Goal: Information Seeking & Learning: Learn about a topic

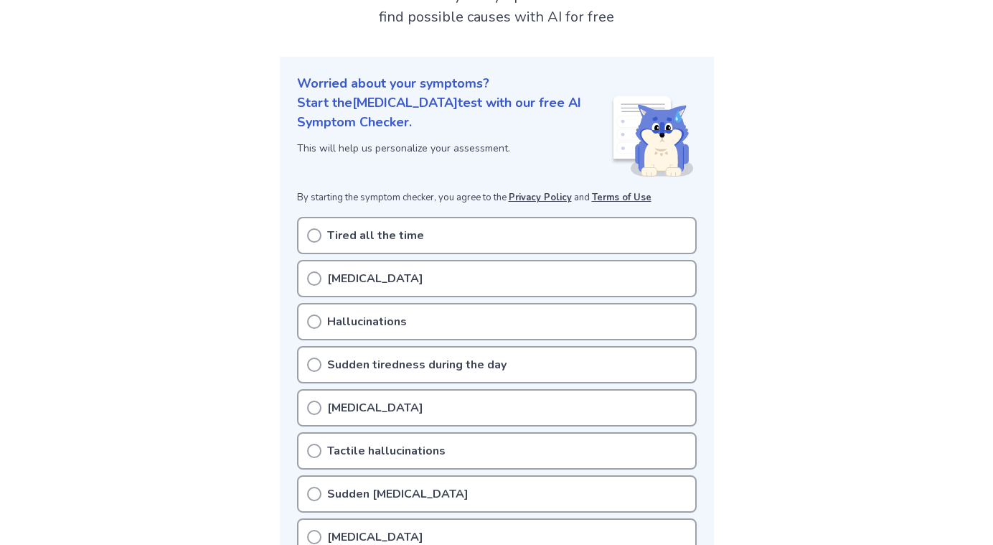
scroll to position [130, 0]
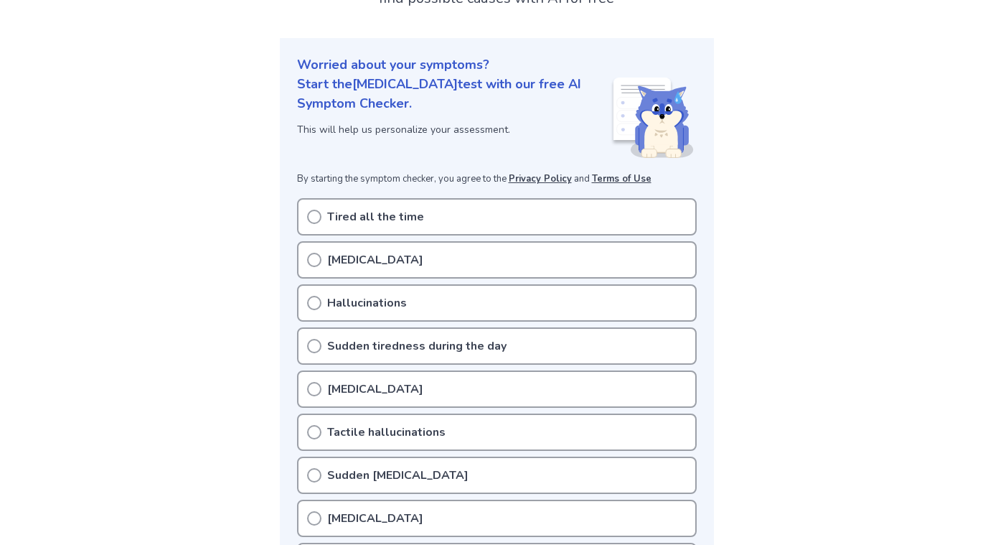
click at [420, 222] on div "Tired all the time" at bounding box center [497, 216] width 400 height 37
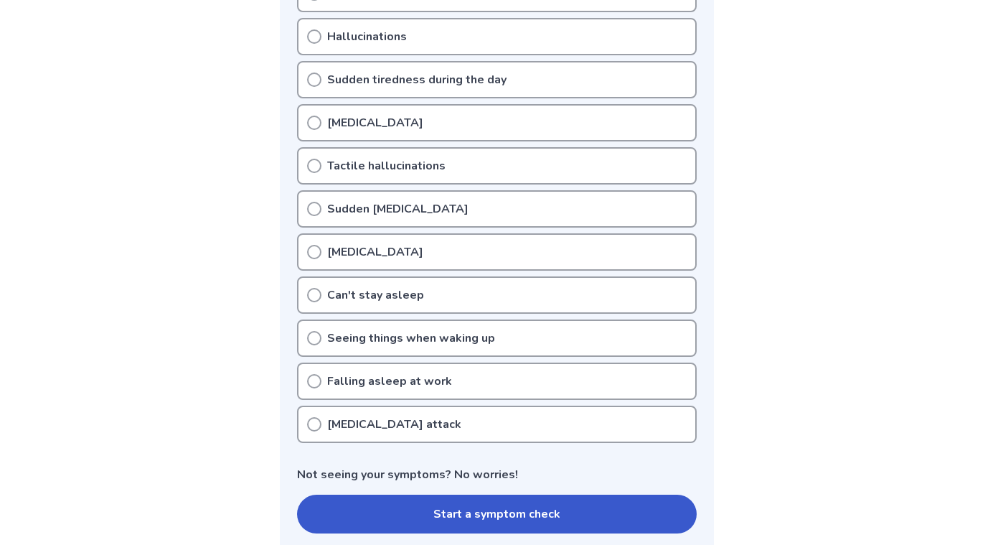
scroll to position [395, 0]
click at [316, 375] on icon at bounding box center [314, 382] width 14 height 14
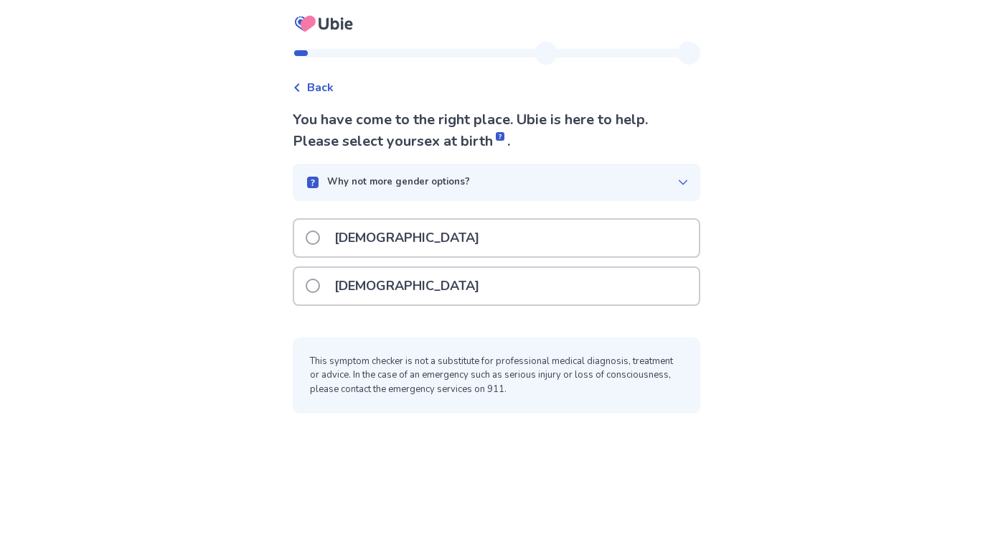
click at [347, 294] on p "Female" at bounding box center [407, 286] width 162 height 37
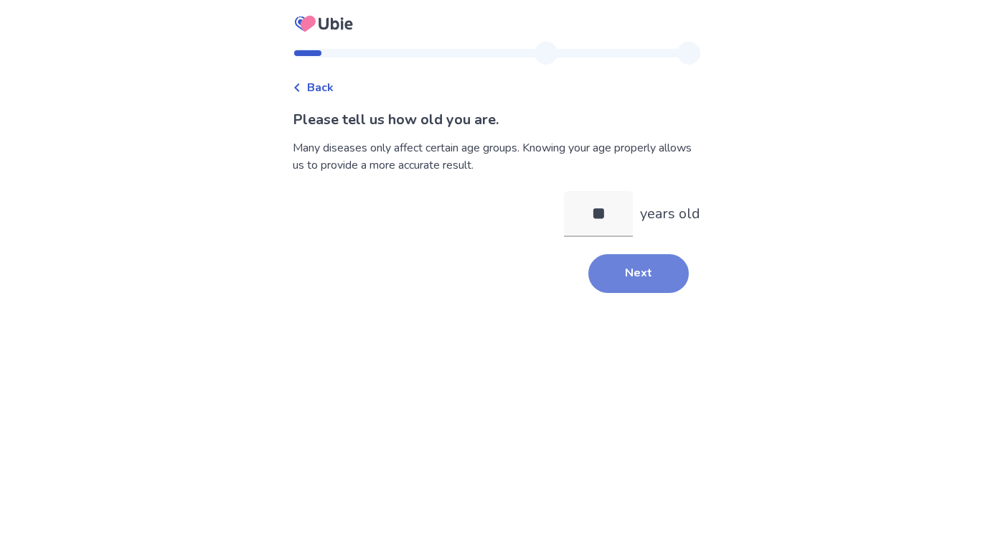
type input "**"
click at [636, 277] on button "Next" at bounding box center [638, 273] width 100 height 39
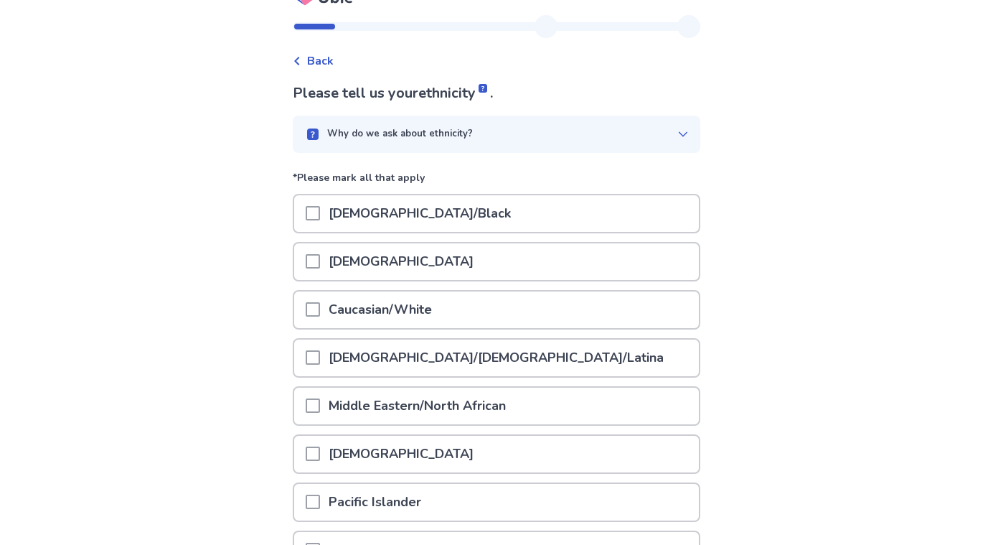
scroll to position [27, 0]
click at [583, 127] on div "Why do we ask about ethnicity?" at bounding box center [490, 133] width 373 height 14
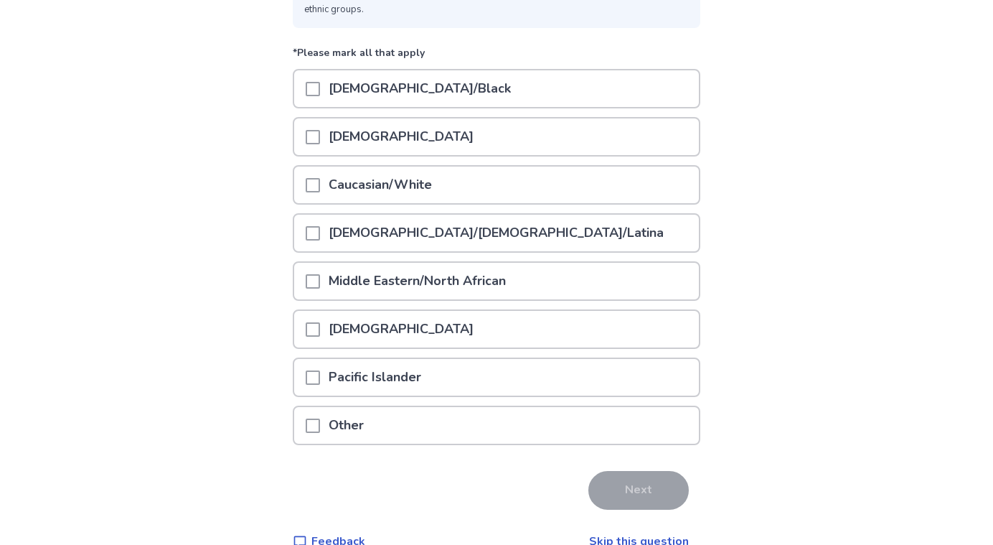
scroll to position [202, 0]
click at [440, 187] on p "Caucasian/White" at bounding box center [380, 184] width 121 height 37
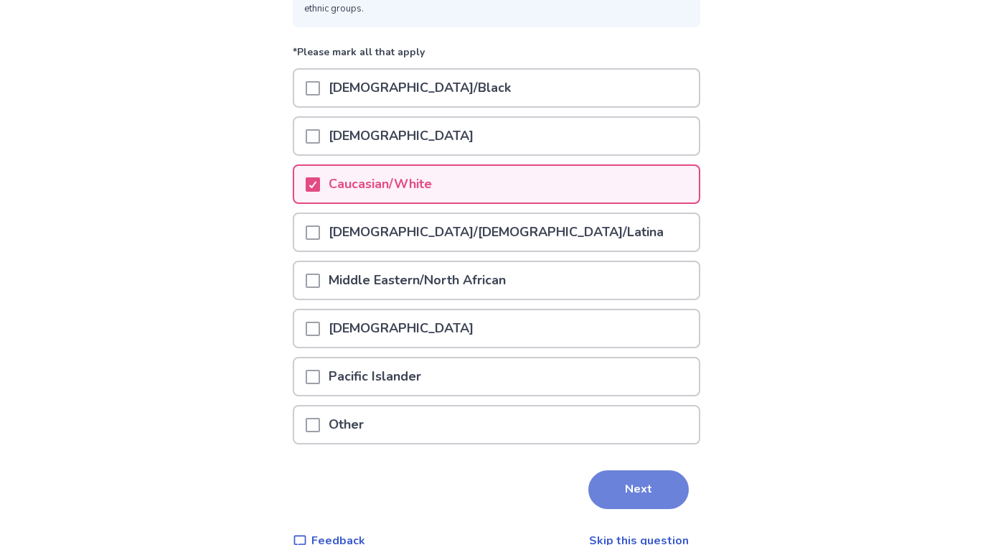
click at [652, 477] on button "Next" at bounding box center [638, 489] width 100 height 39
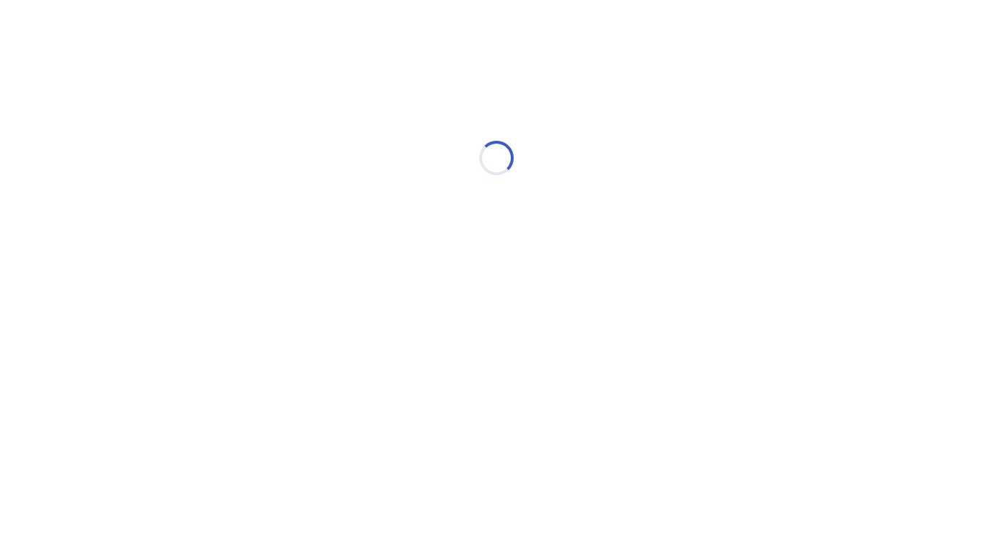
scroll to position [0, 0]
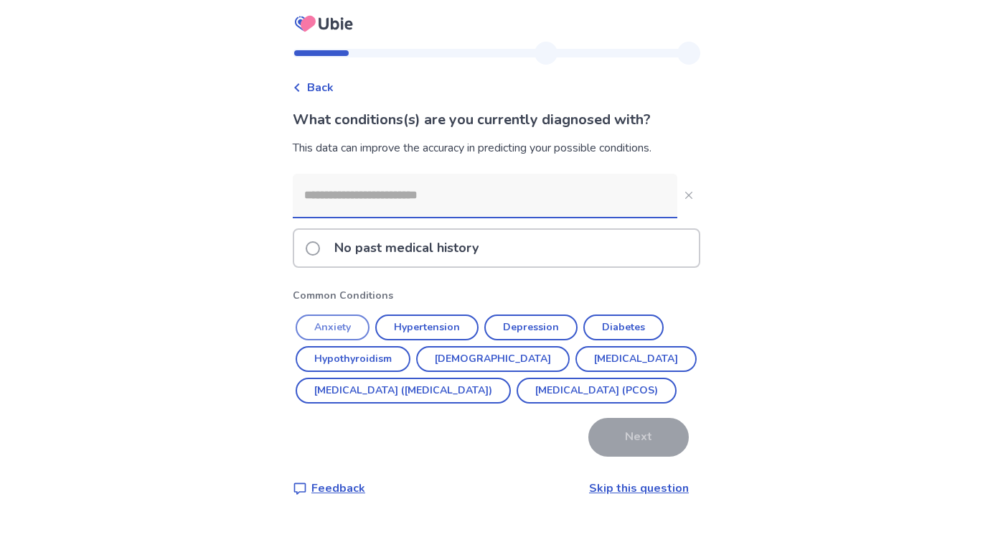
click at [355, 316] on button "Anxiety" at bounding box center [333, 327] width 74 height 26
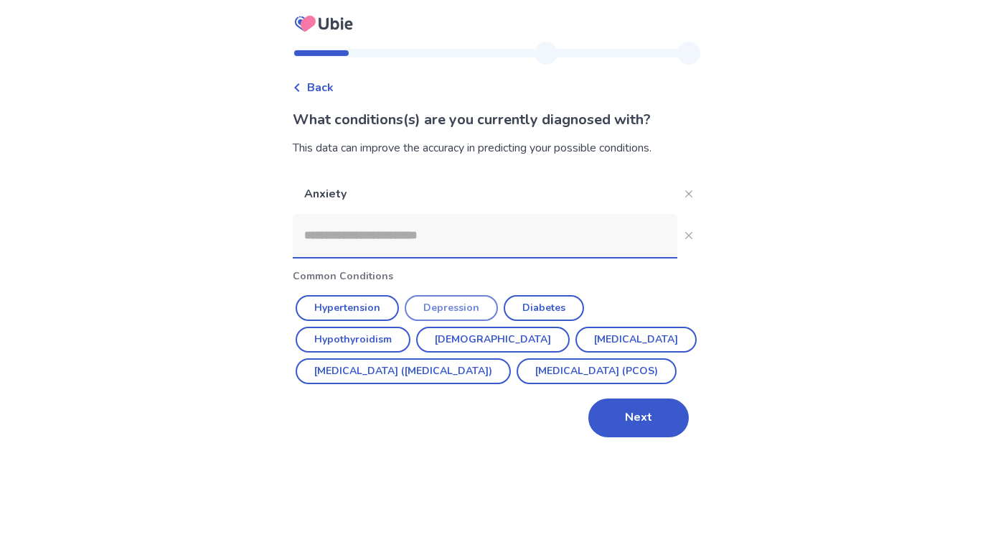
click at [475, 310] on button "Depression" at bounding box center [451, 308] width 93 height 26
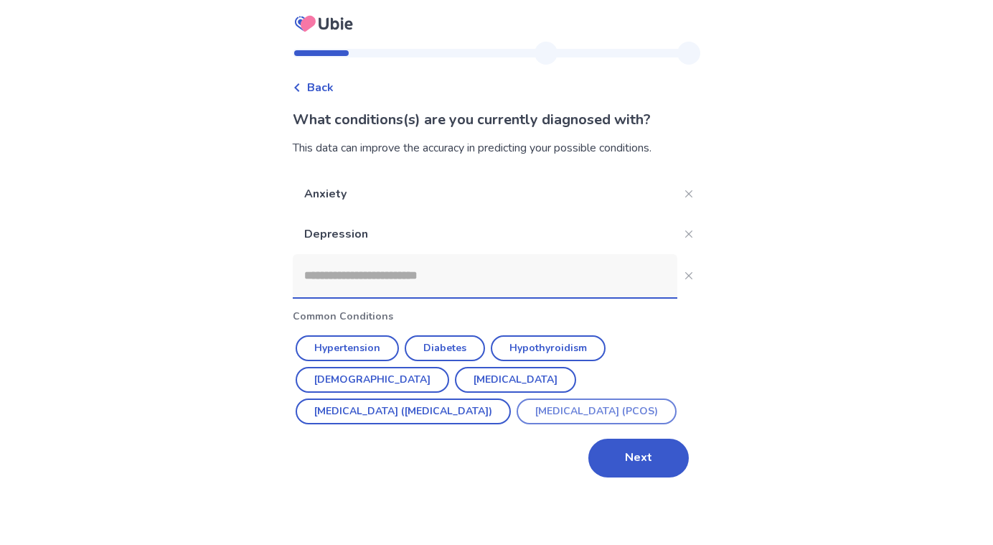
click at [517, 410] on button "Polycystic ovarian syndrome (PCOS)" at bounding box center [597, 411] width 160 height 26
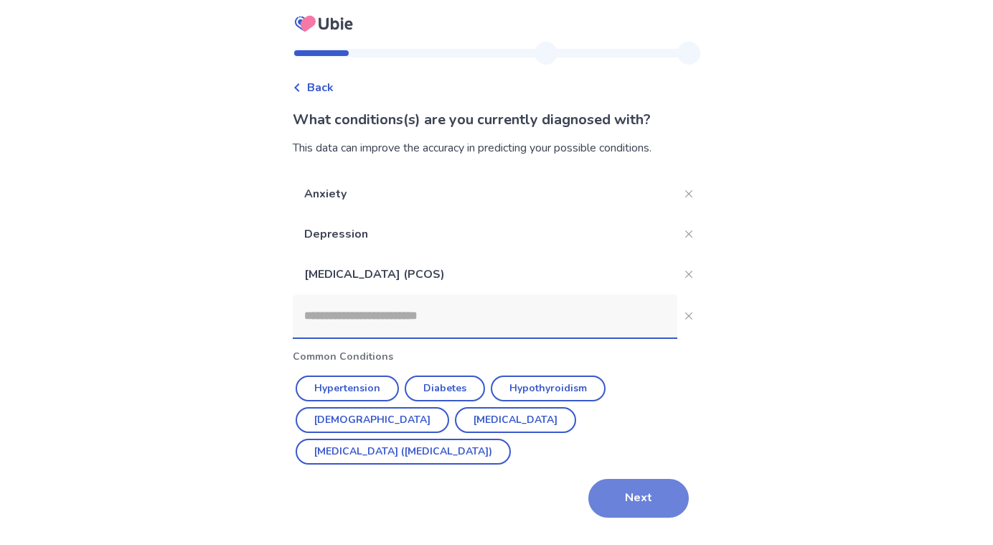
click at [647, 479] on button "Next" at bounding box center [638, 498] width 100 height 39
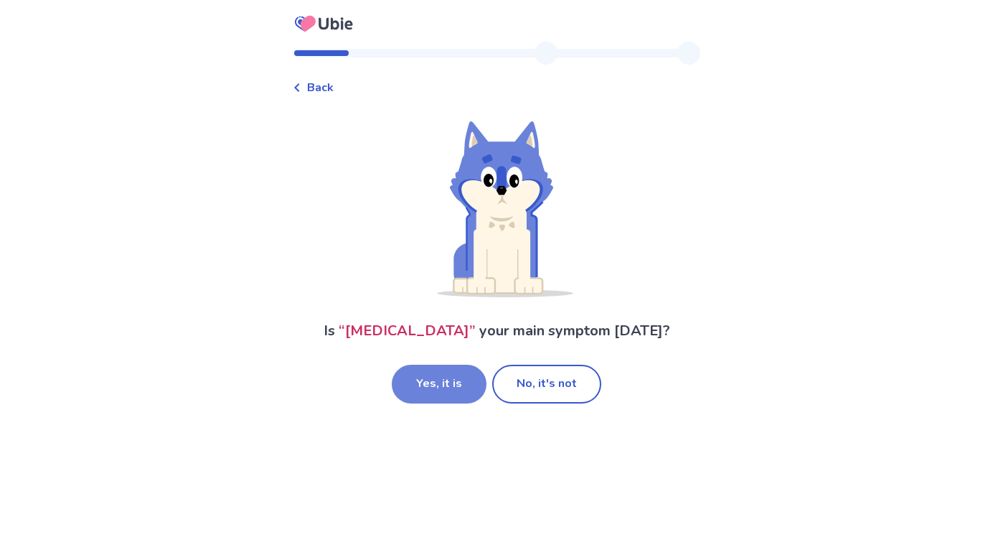
click at [445, 403] on button "Yes, it is" at bounding box center [439, 384] width 95 height 39
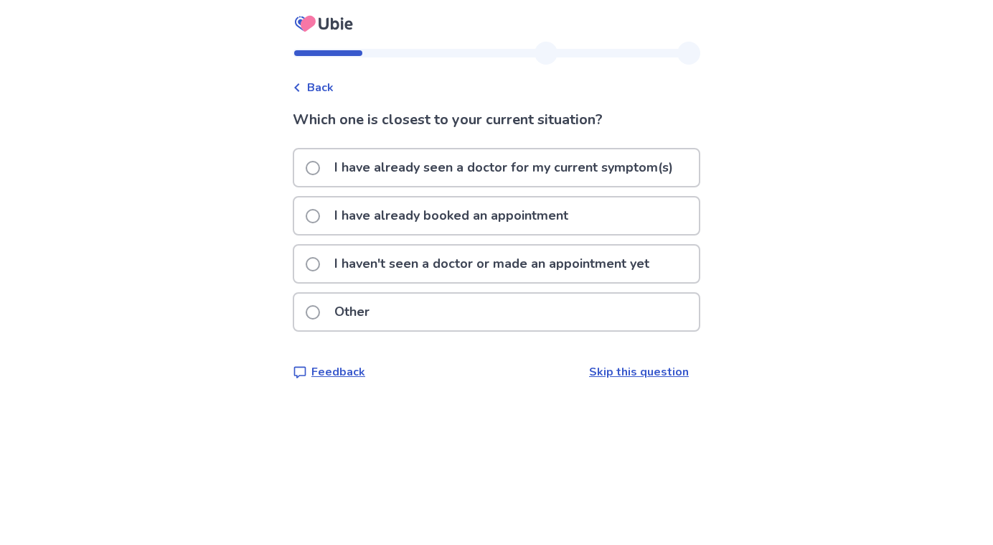
click at [570, 165] on p "I have already seen a doctor for my current symptom(s)" at bounding box center [504, 167] width 356 height 37
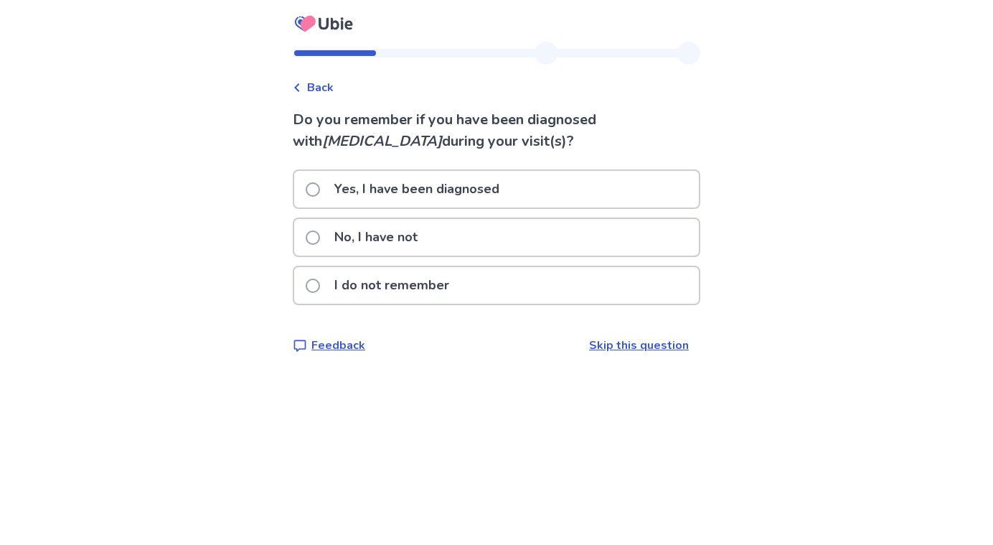
click at [515, 288] on div "I do not remember" at bounding box center [496, 285] width 405 height 37
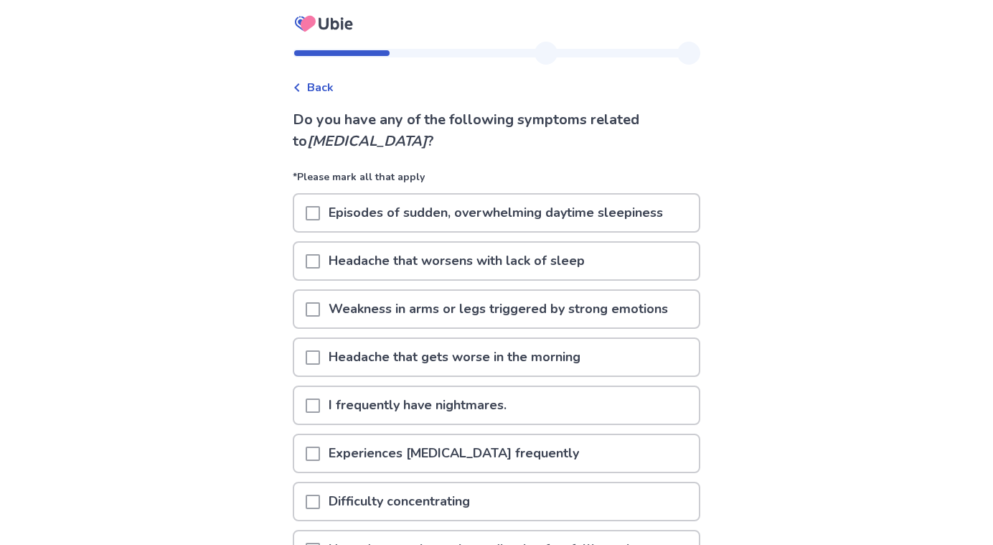
click at [329, 93] on span "Back" at bounding box center [320, 87] width 27 height 17
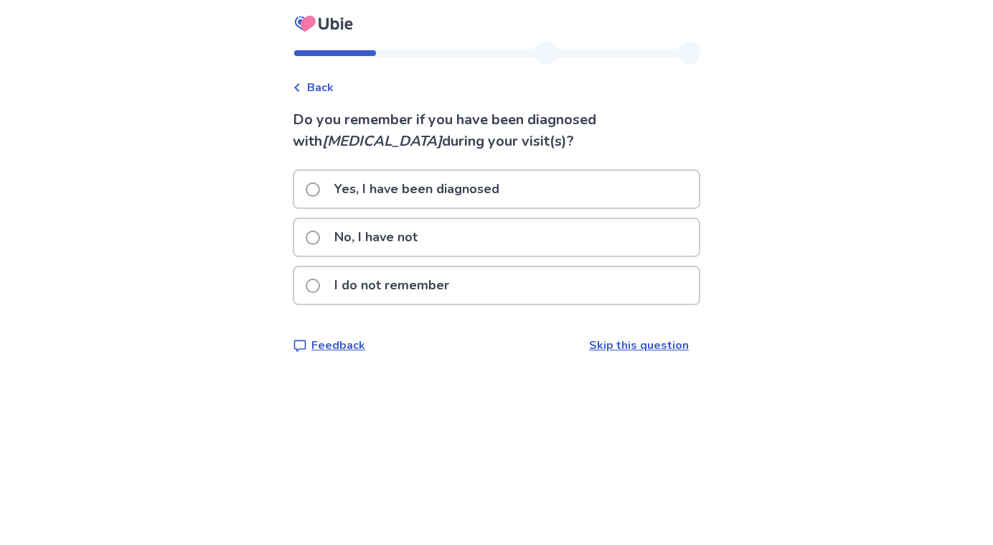
click at [426, 235] on p "No, I have not" at bounding box center [376, 237] width 100 height 37
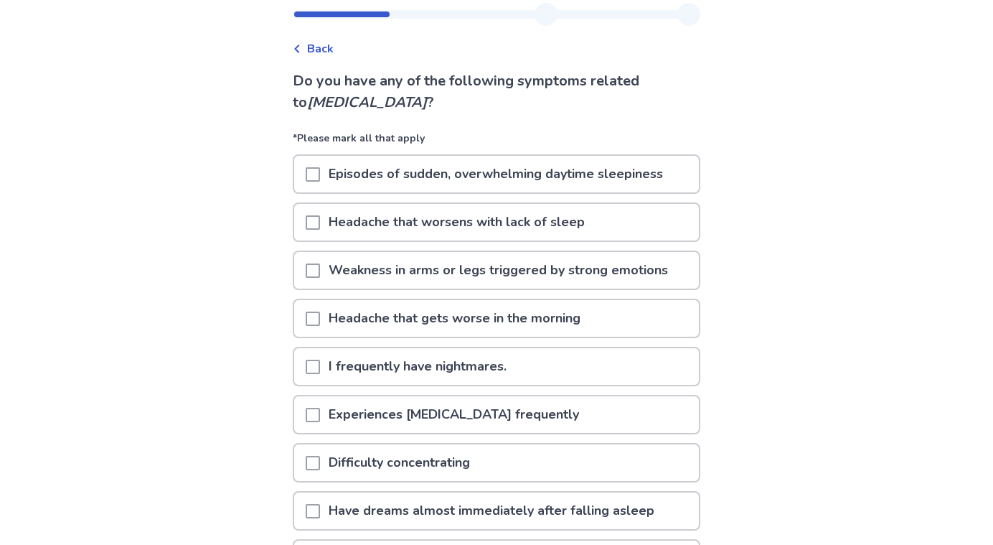
scroll to position [41, 0]
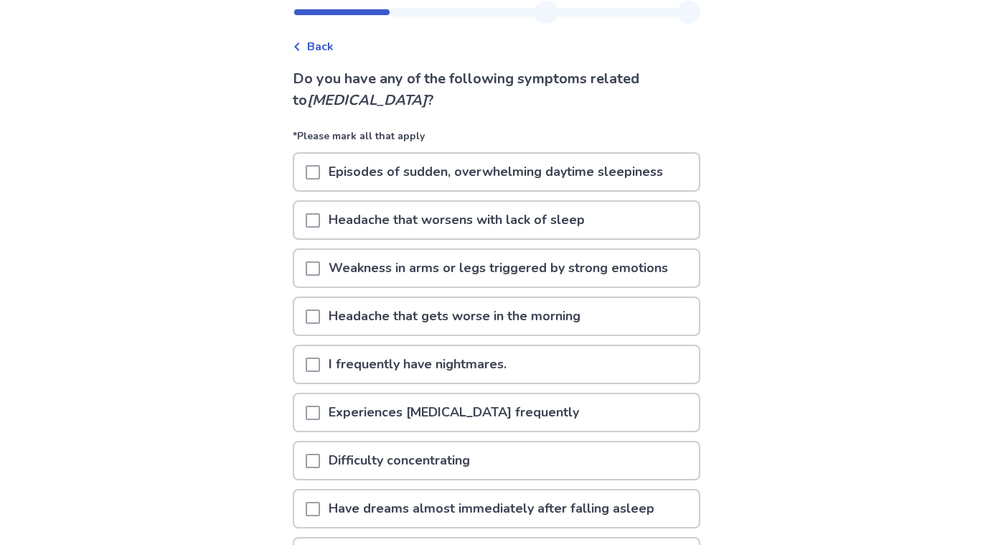
click at [545, 183] on p "Episodes of sudden, overwhelming daytime sleepiness" at bounding box center [496, 172] width 352 height 37
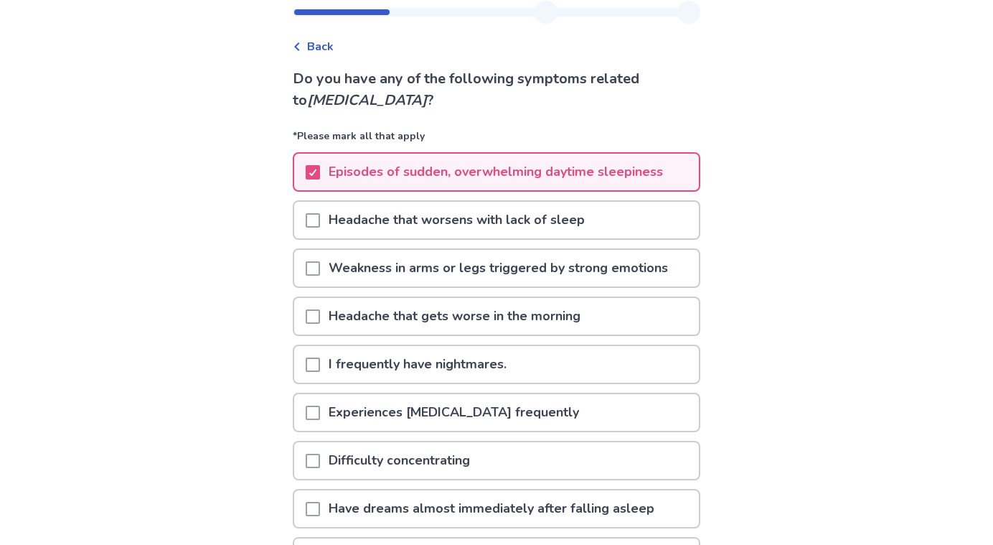
scroll to position [111, 0]
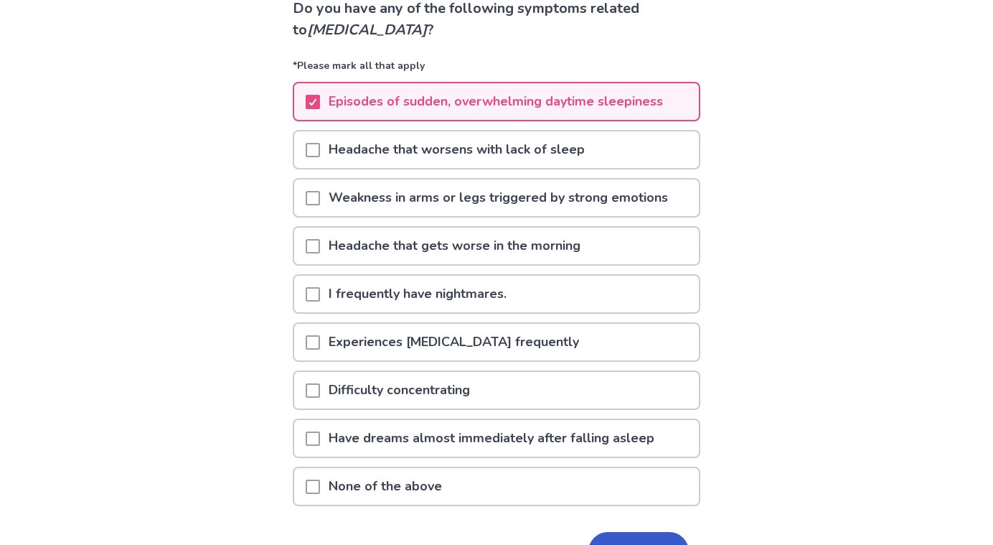
click at [472, 292] on p "I frequently have nightmares." at bounding box center [417, 294] width 195 height 37
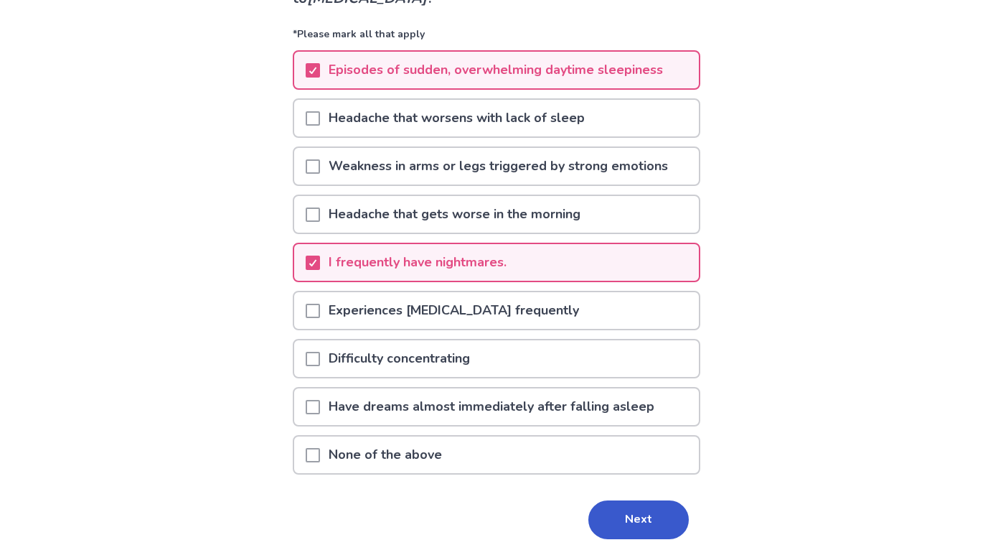
scroll to position [145, 0]
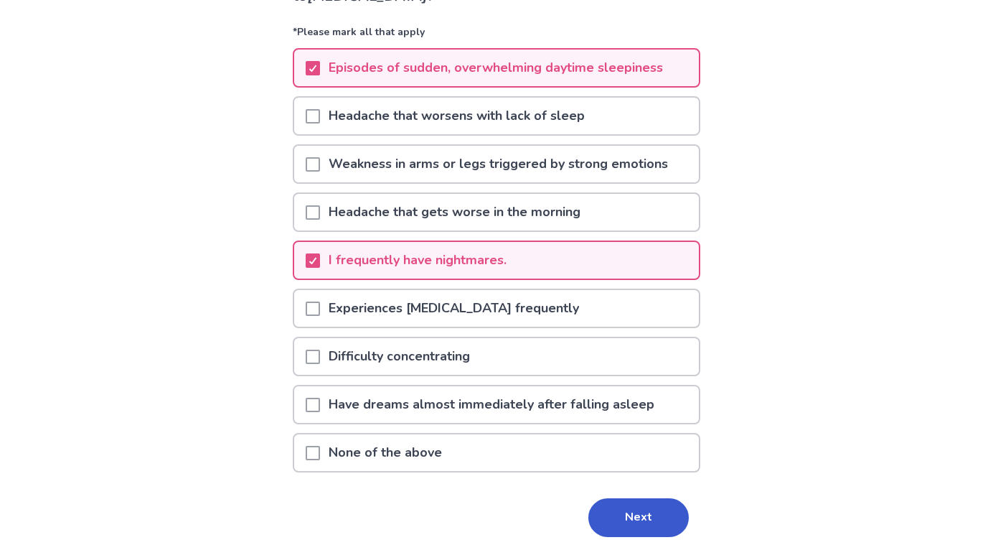
click at [471, 366] on p "Difficulty concentrating" at bounding box center [399, 356] width 159 height 37
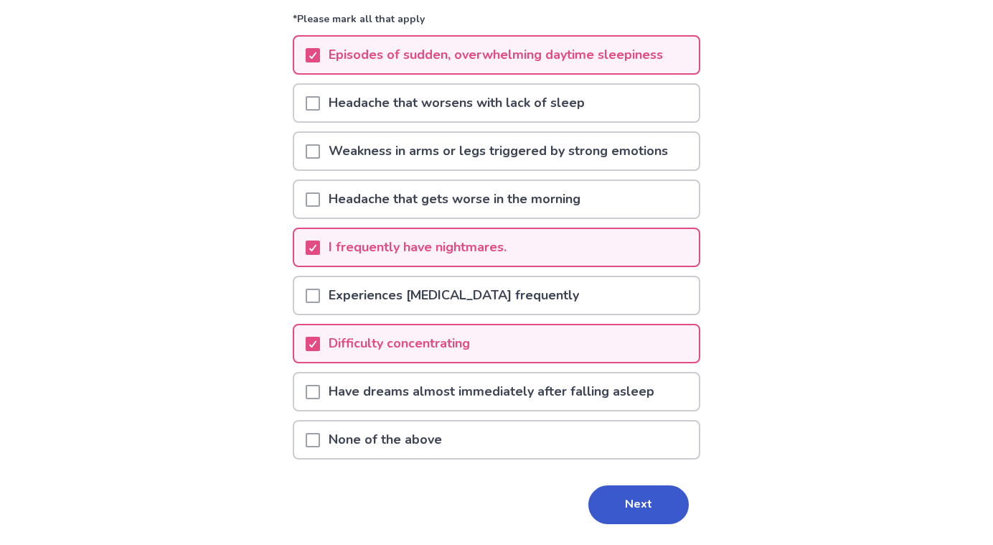
scroll to position [161, 0]
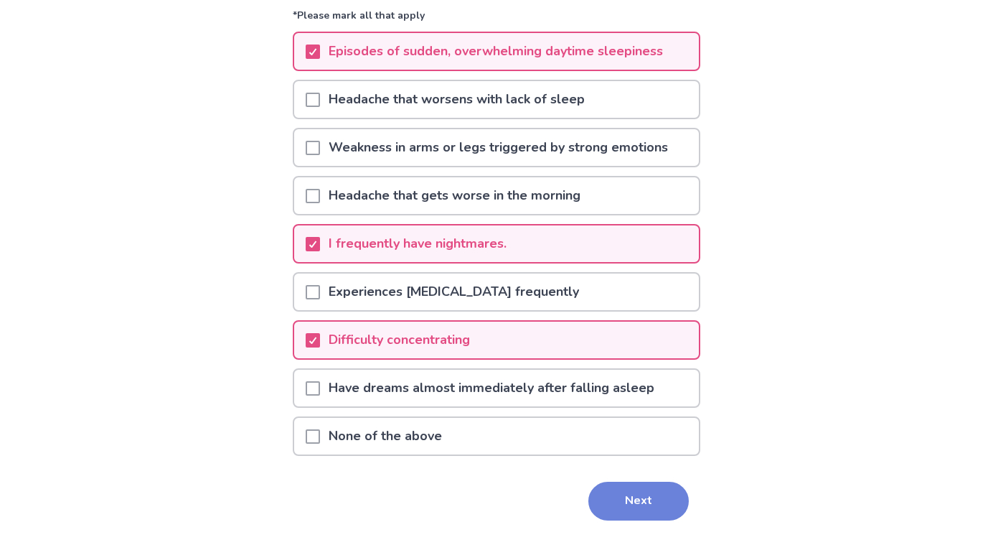
click at [611, 482] on button "Next" at bounding box center [638, 500] width 100 height 39
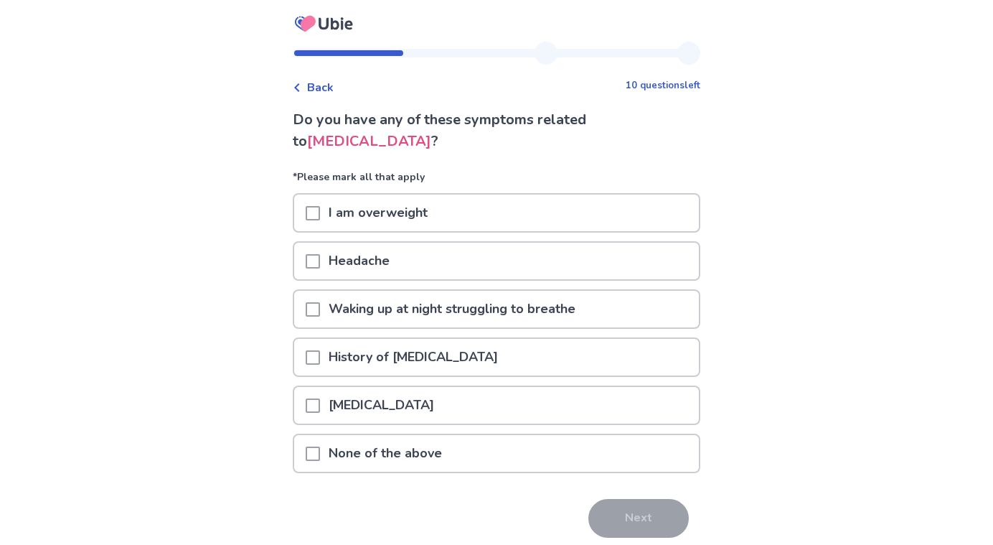
click at [553, 458] on div "None of the above" at bounding box center [496, 453] width 405 height 37
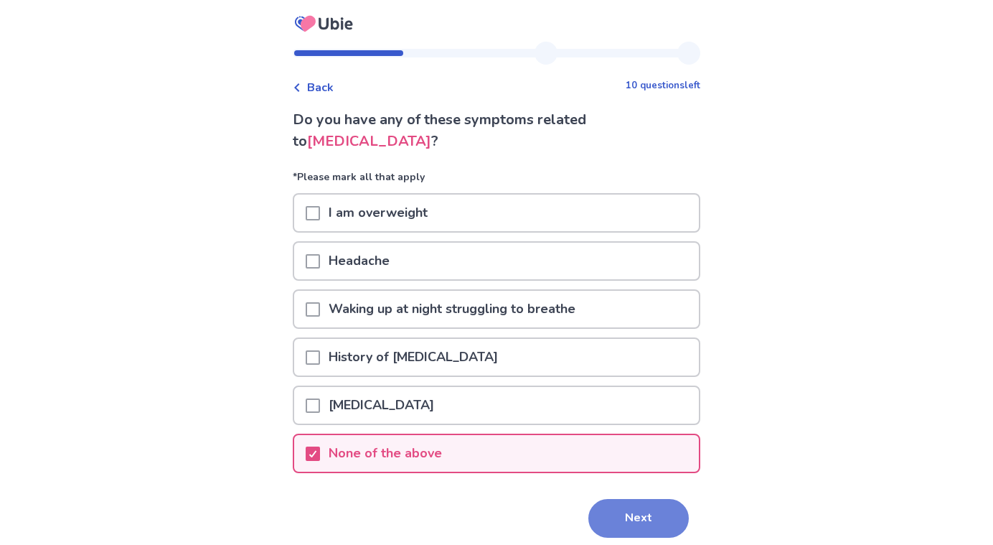
click at [652, 517] on button "Next" at bounding box center [638, 518] width 100 height 39
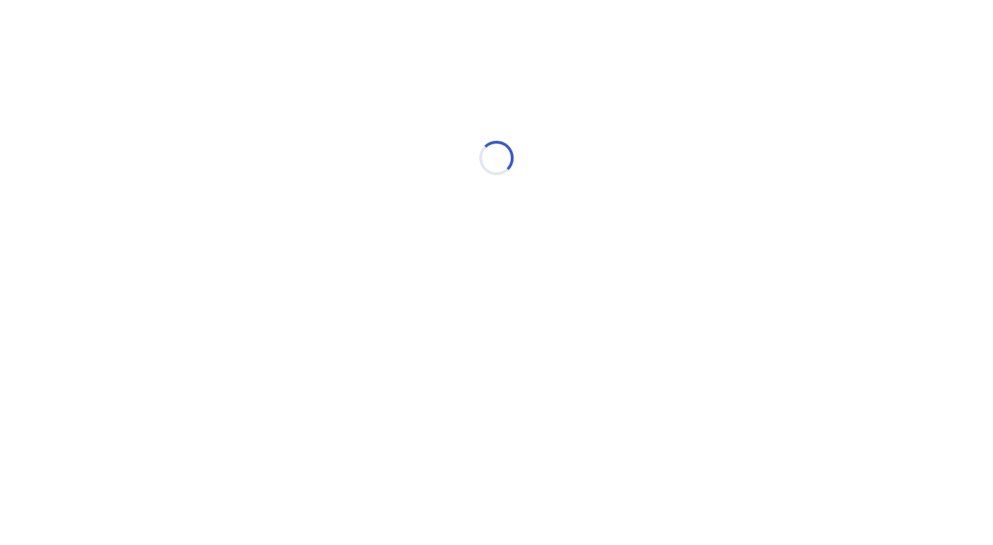
select select "*"
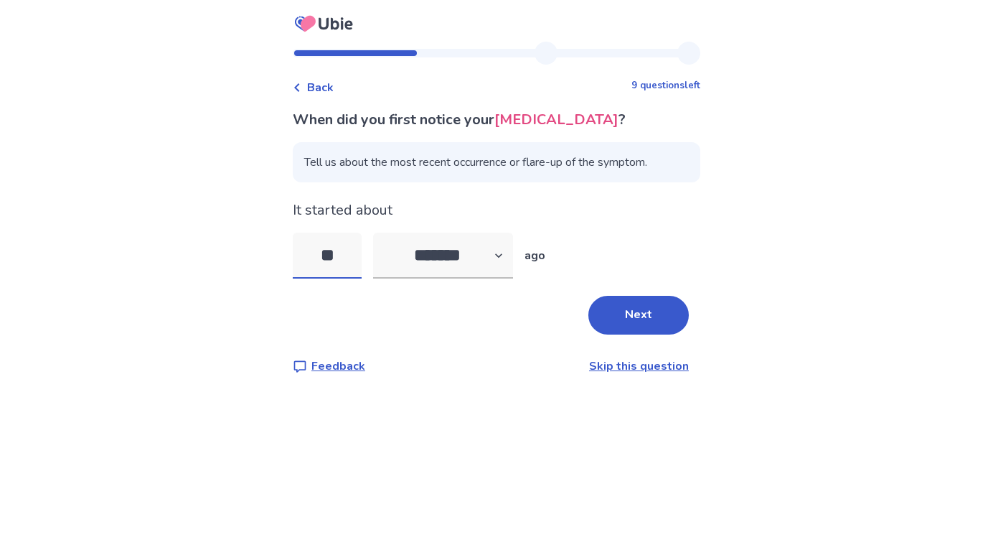
type input "*"
click at [464, 278] on select "******* ****** ******* ******** *******" at bounding box center [443, 255] width 140 height 46
select select "*"
click at [382, 254] on select "******* ****** ******* ******** *******" at bounding box center [443, 255] width 140 height 46
click at [334, 278] on input "tel" at bounding box center [327, 255] width 69 height 46
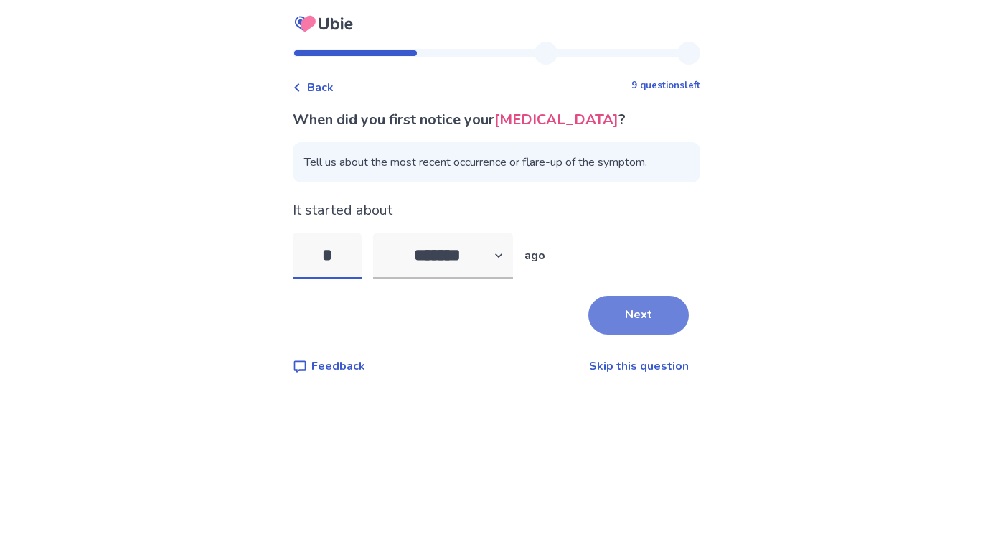
type input "*"
click at [664, 334] on button "Next" at bounding box center [638, 315] width 100 height 39
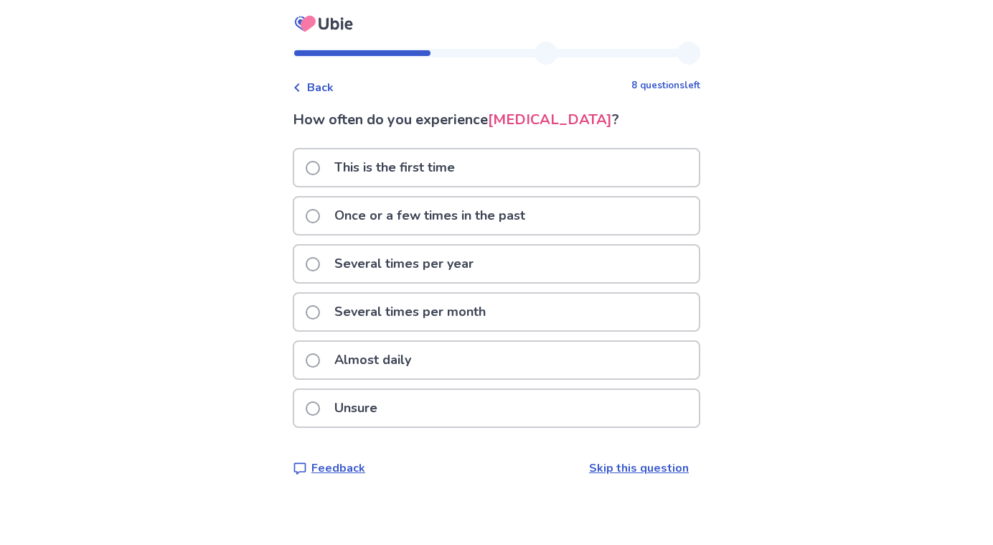
click at [453, 372] on div "Almost daily" at bounding box center [496, 360] width 405 height 37
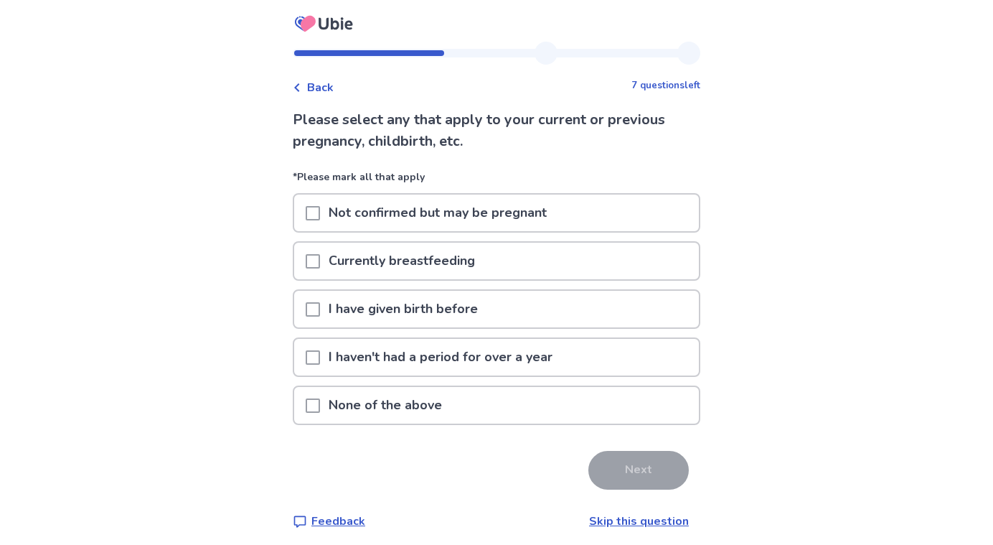
click at [393, 405] on p "None of the above" at bounding box center [385, 405] width 131 height 37
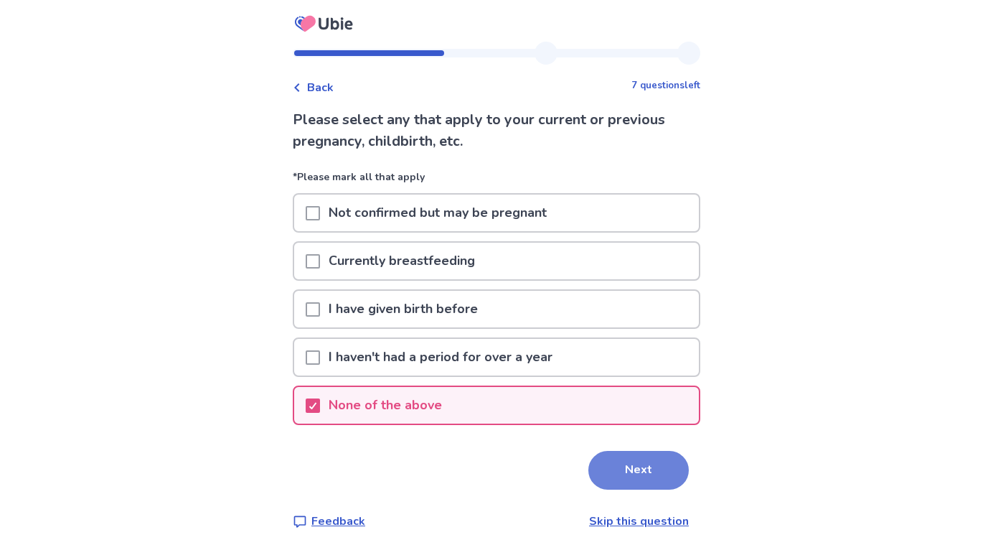
click at [633, 459] on button "Next" at bounding box center [638, 470] width 100 height 39
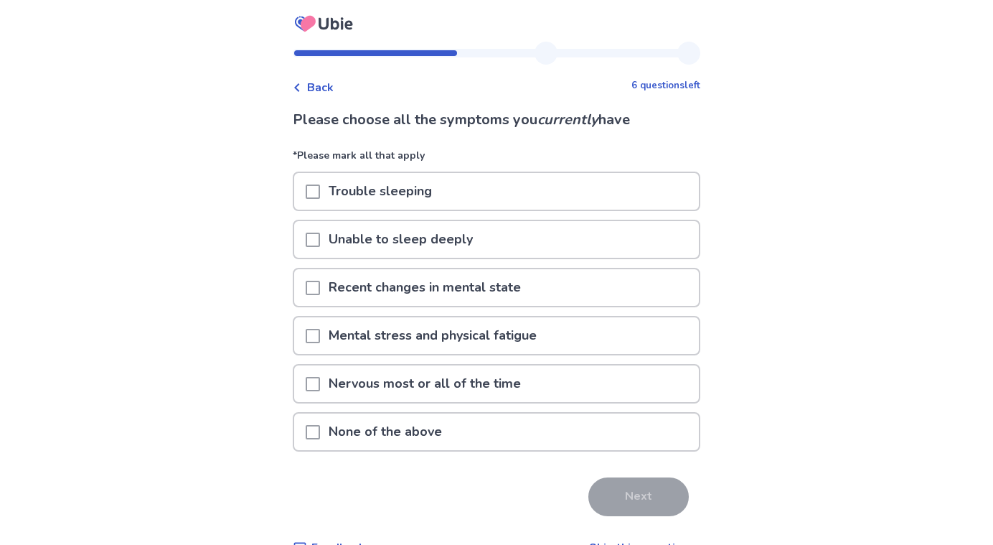
click at [319, 197] on span at bounding box center [313, 191] width 14 height 14
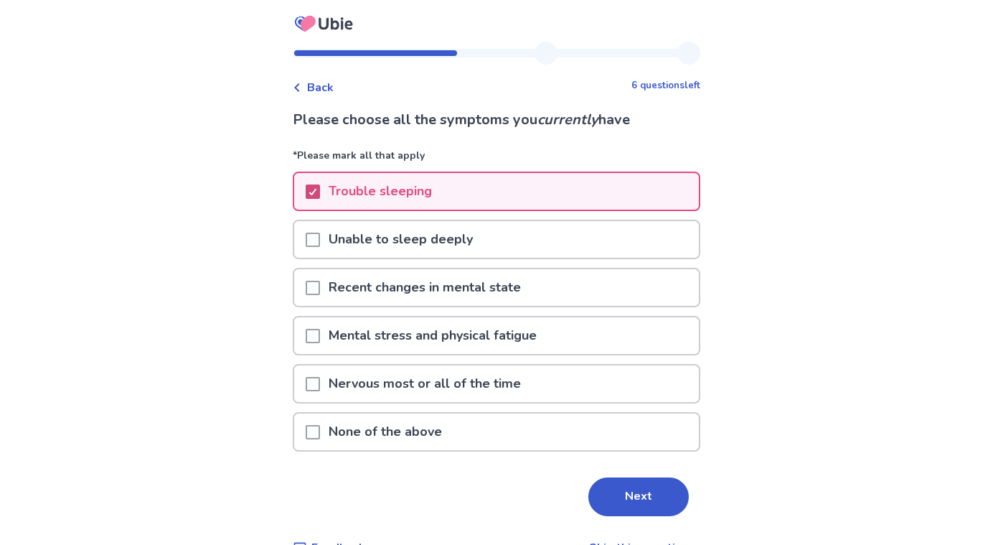
click at [317, 194] on icon at bounding box center [313, 191] width 9 height 7
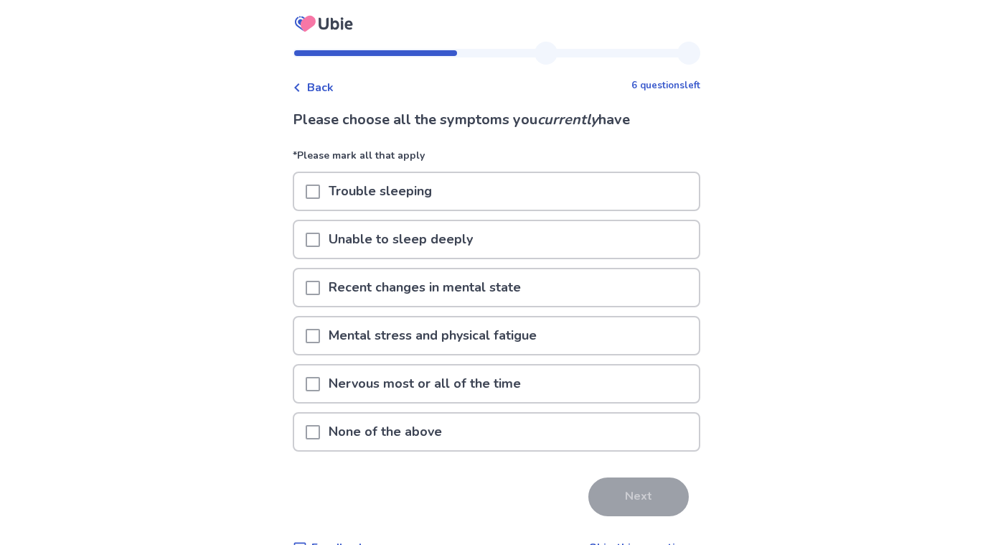
click at [320, 192] on span at bounding box center [313, 191] width 14 height 14
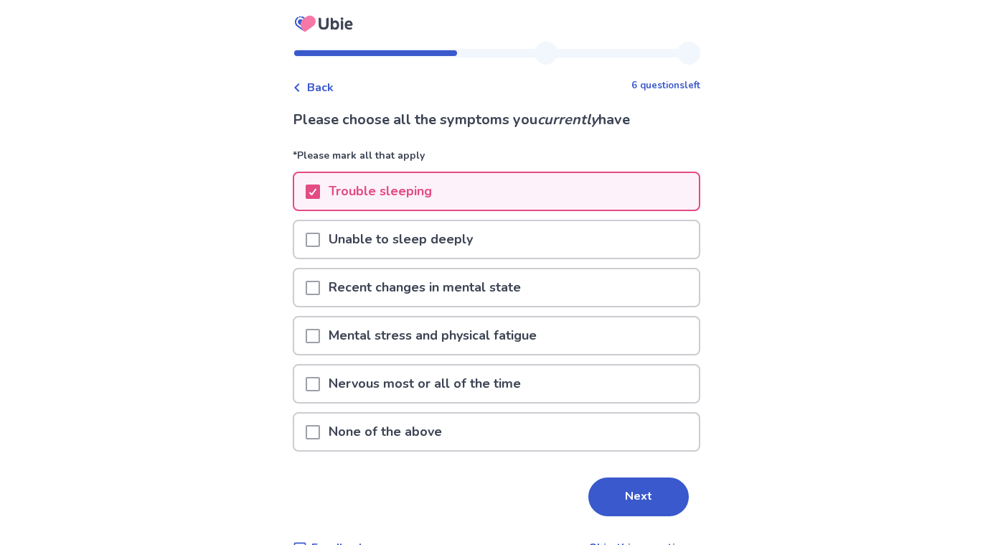
click at [317, 291] on span at bounding box center [313, 288] width 14 height 14
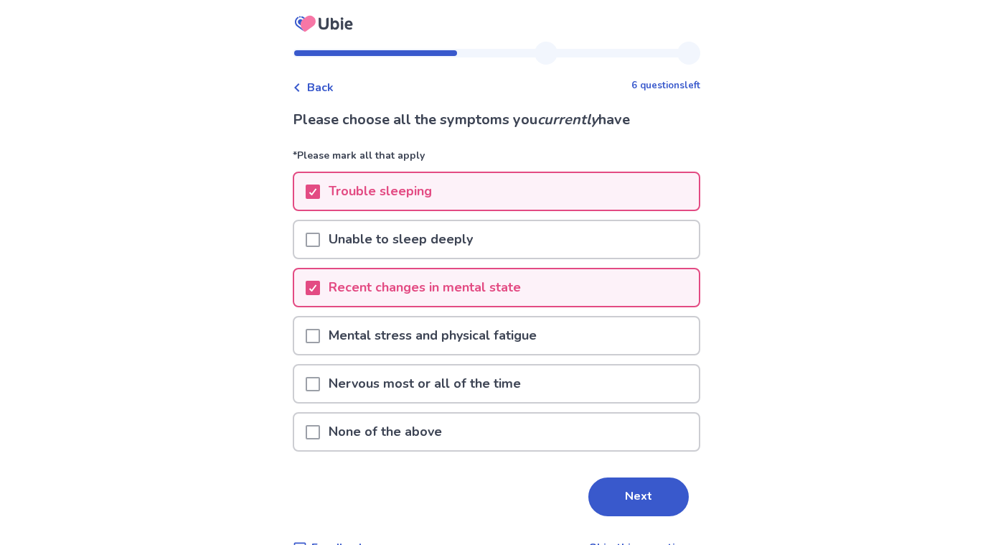
click at [332, 330] on p "Mental stress and physical fatigue" at bounding box center [432, 335] width 225 height 37
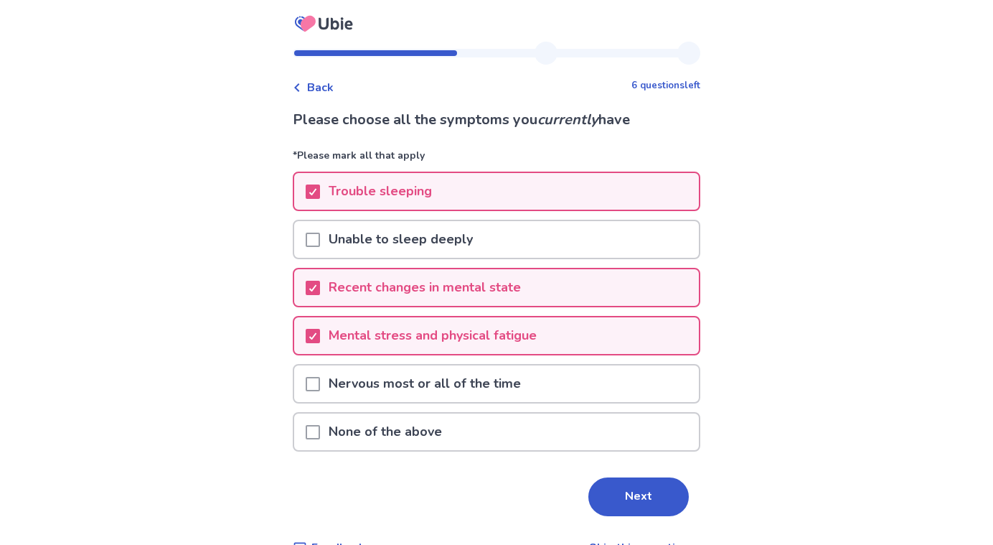
click at [320, 381] on span at bounding box center [313, 384] width 14 height 14
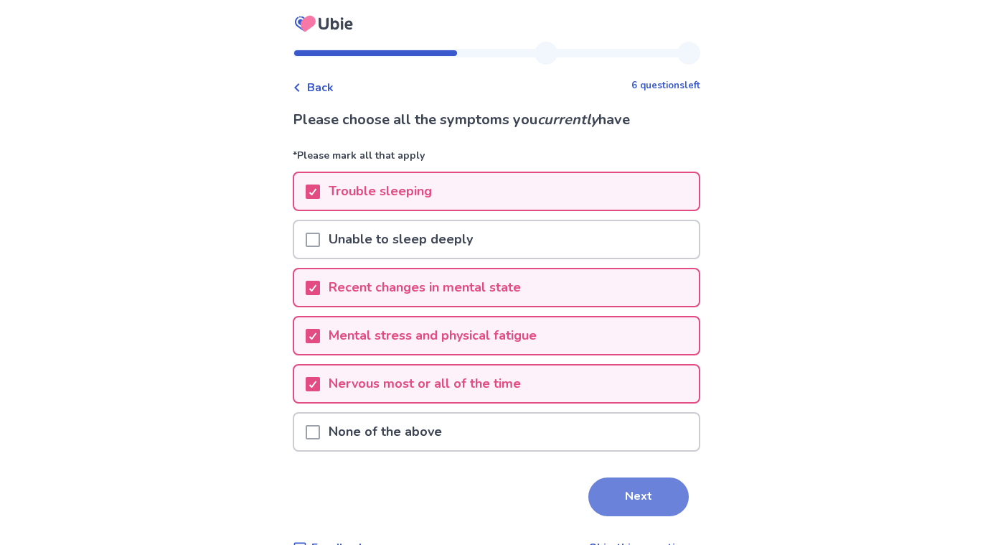
click at [624, 481] on button "Next" at bounding box center [638, 496] width 100 height 39
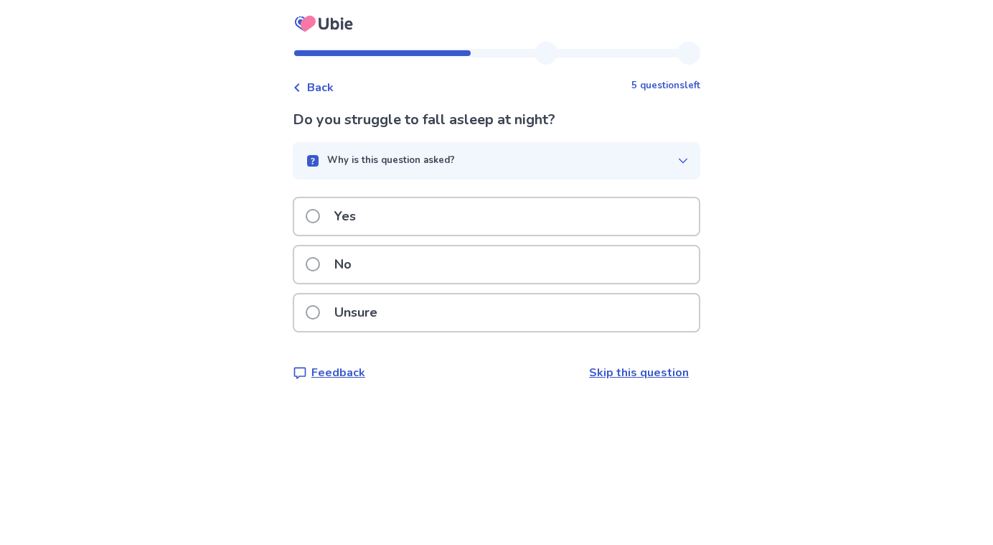
click at [377, 274] on div "No" at bounding box center [496, 264] width 405 height 37
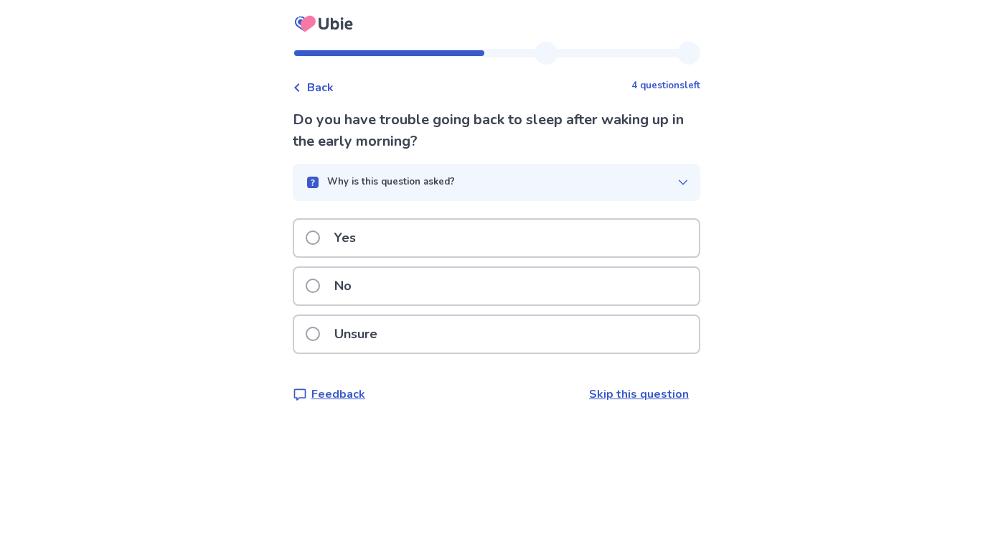
click at [365, 230] on p "Yes" at bounding box center [345, 238] width 39 height 37
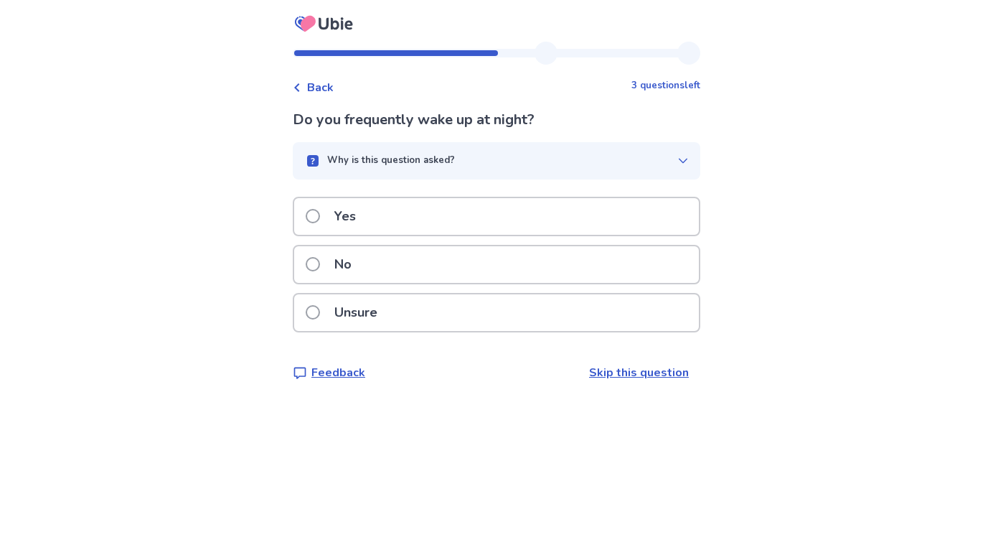
click at [344, 217] on p "Yes" at bounding box center [345, 216] width 39 height 37
click at [379, 211] on div "Yes" at bounding box center [496, 216] width 405 height 37
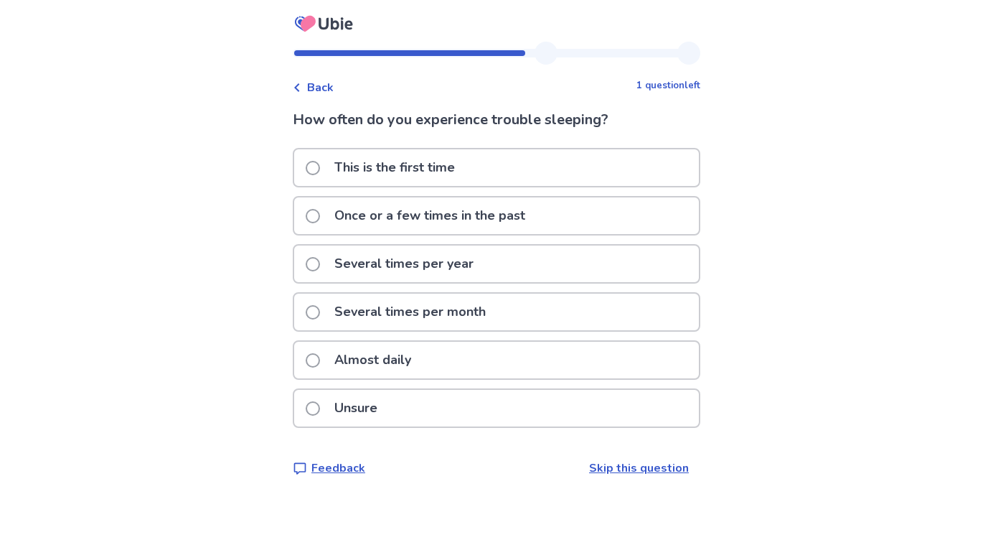
click at [420, 348] on p "Almost daily" at bounding box center [373, 360] width 94 height 37
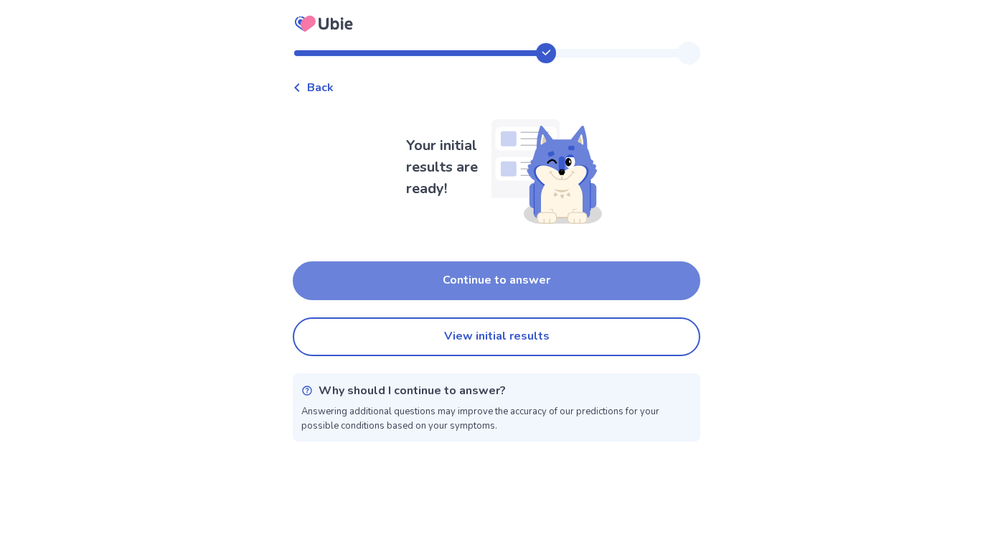
click at [515, 288] on button "Continue to answer" at bounding box center [497, 280] width 408 height 39
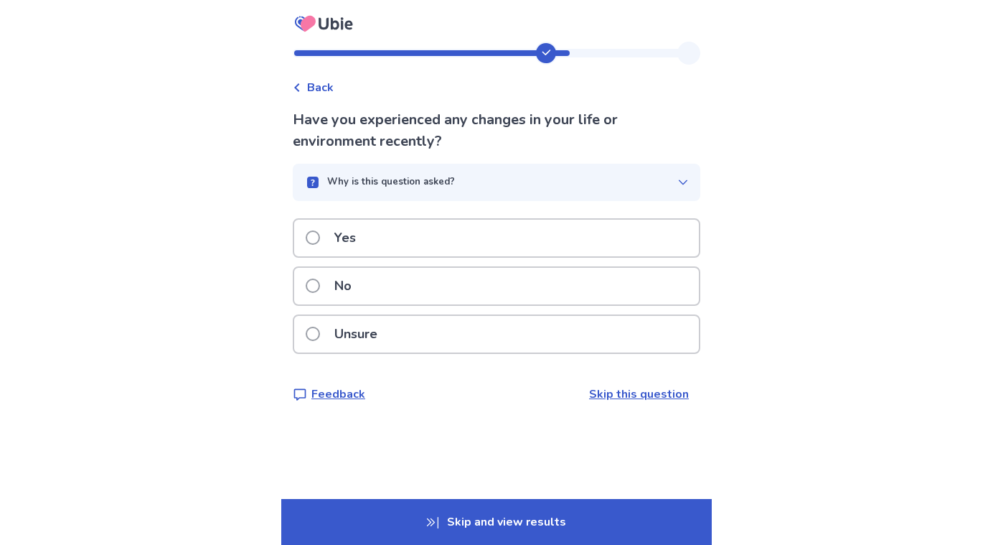
click at [515, 299] on div "No" at bounding box center [496, 286] width 405 height 37
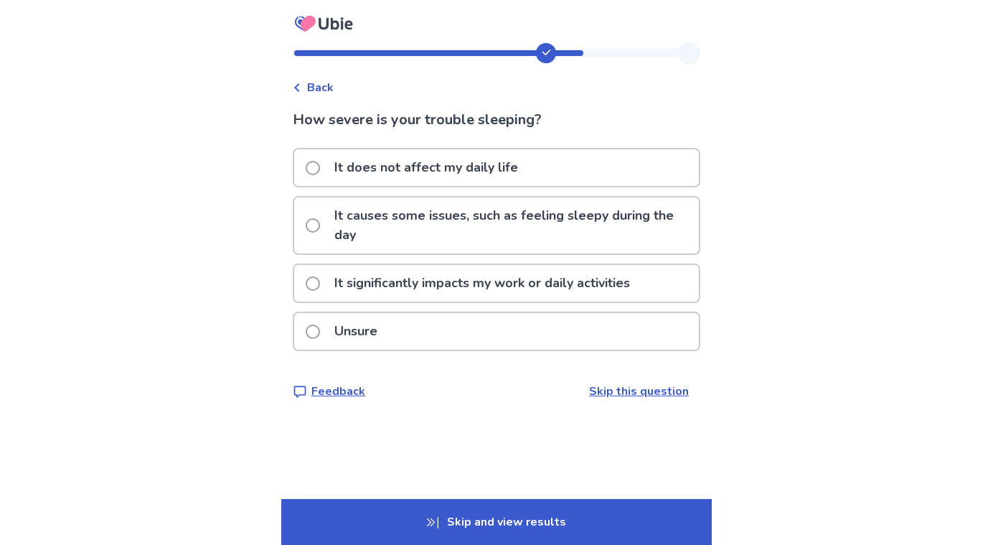
click at [528, 279] on p "It significantly impacts my work or daily activities" at bounding box center [482, 283] width 313 height 37
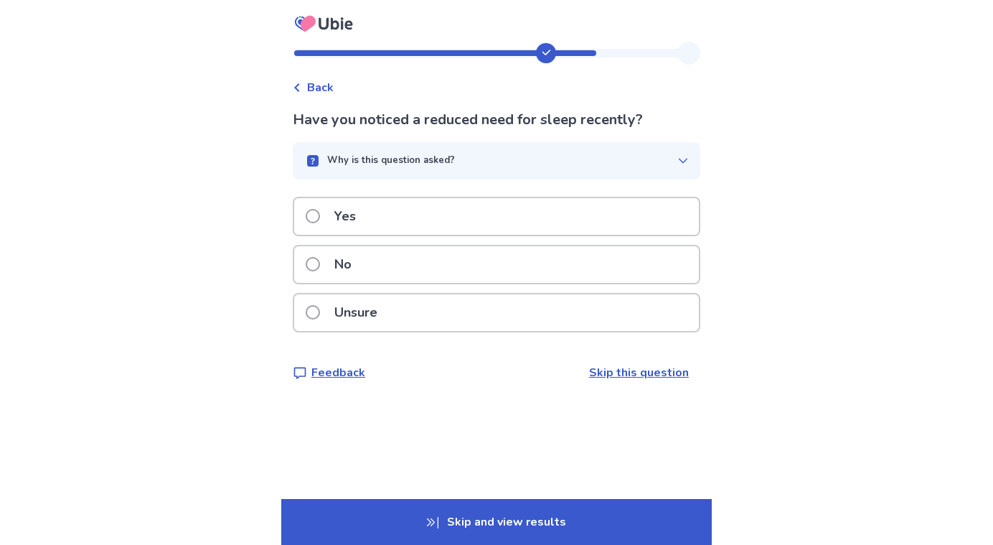
click at [523, 277] on div "No" at bounding box center [496, 264] width 405 height 37
click at [423, 216] on div "Yes" at bounding box center [496, 216] width 405 height 37
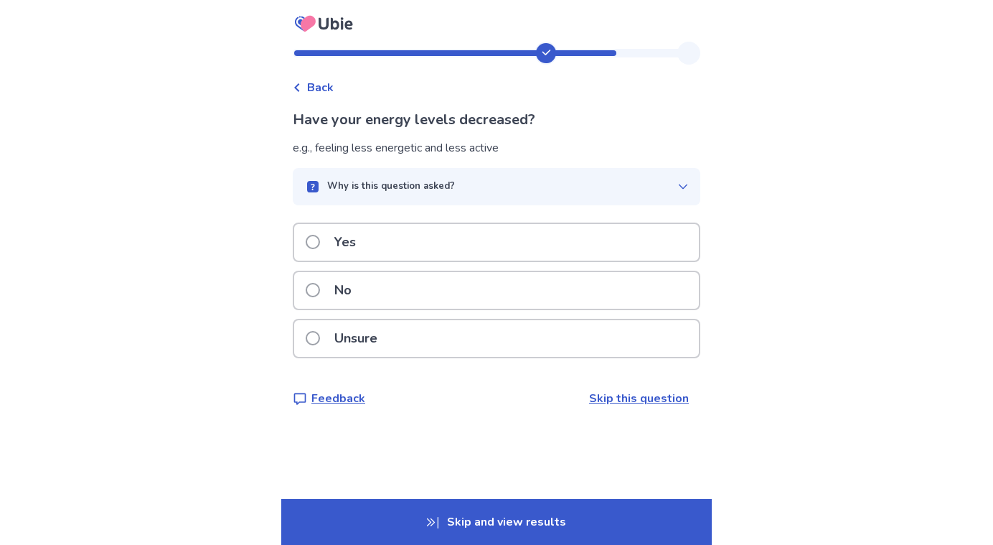
click at [413, 239] on div "Yes" at bounding box center [496, 242] width 405 height 37
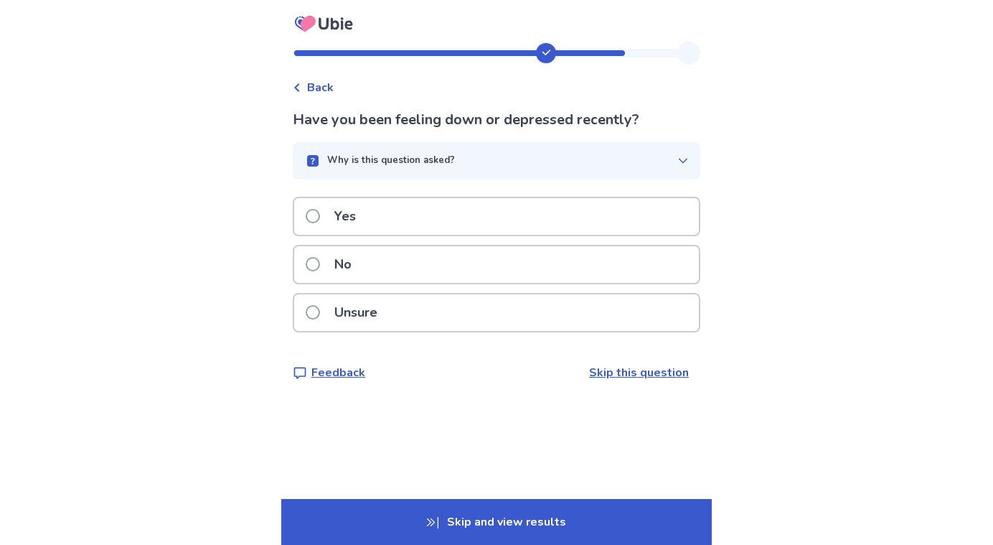
click at [405, 212] on div "Yes" at bounding box center [496, 216] width 405 height 37
click at [379, 262] on div "No" at bounding box center [496, 264] width 405 height 37
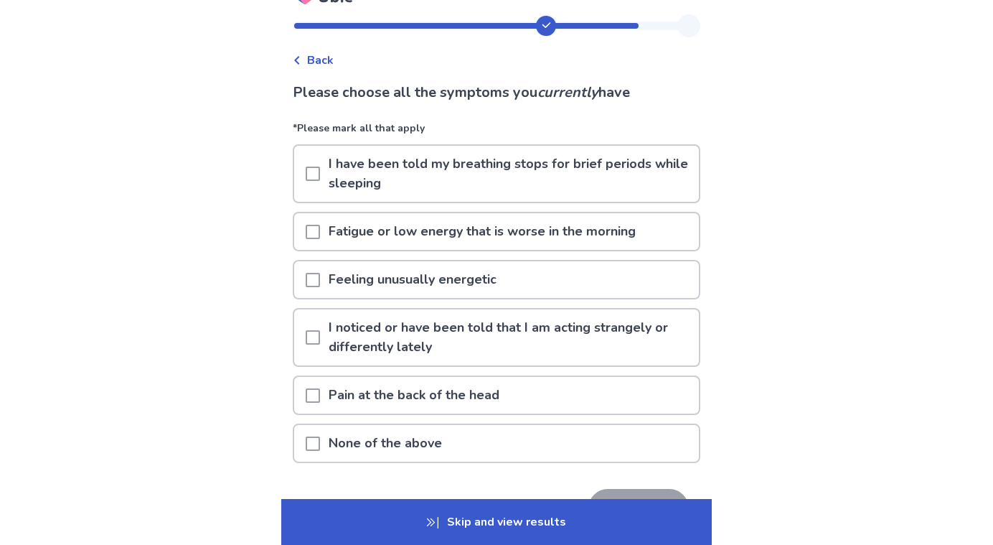
scroll to position [31, 0]
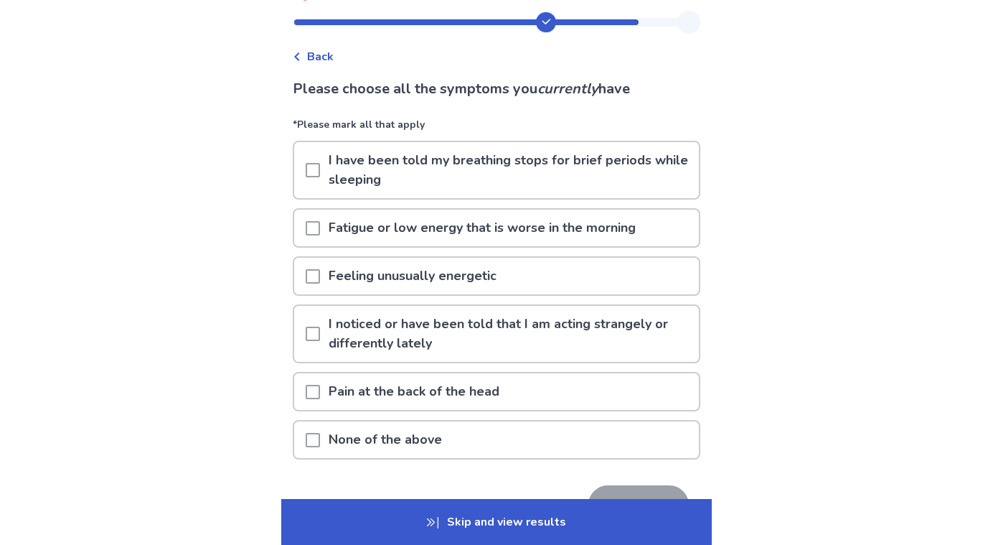
click at [423, 232] on p "Fatigue or low energy that is worse in the morning" at bounding box center [482, 228] width 324 height 37
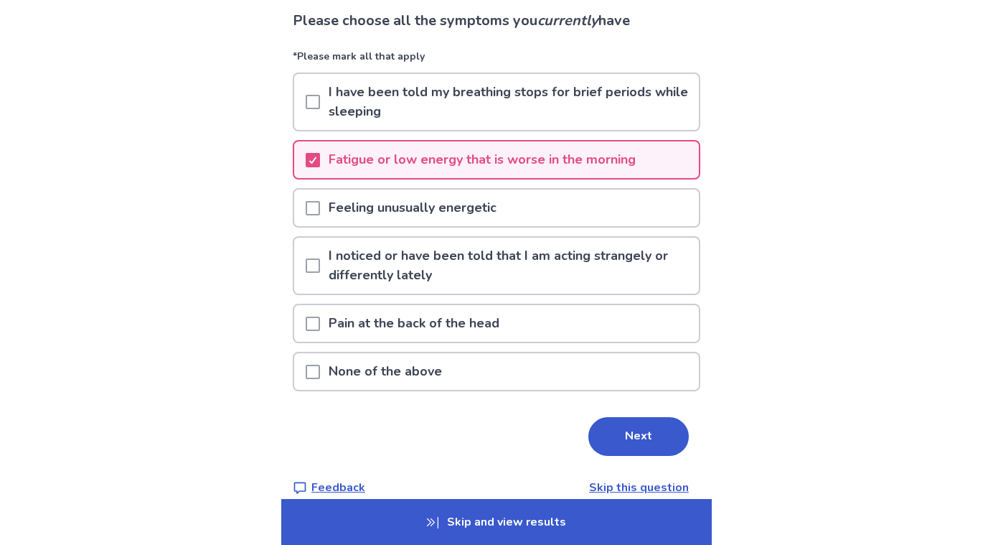
scroll to position [98, 0]
click at [662, 451] on button "Next" at bounding box center [638, 437] width 100 height 39
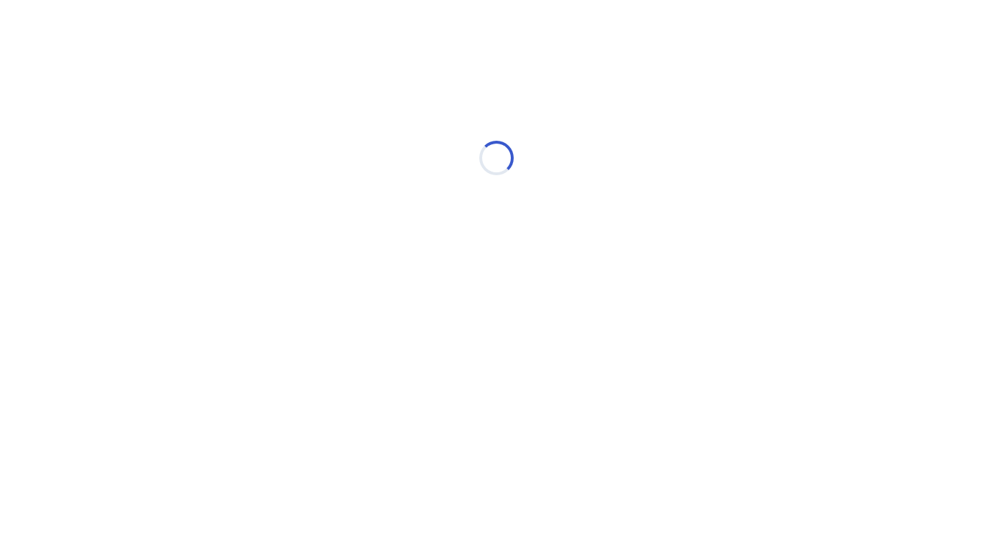
scroll to position [0, 0]
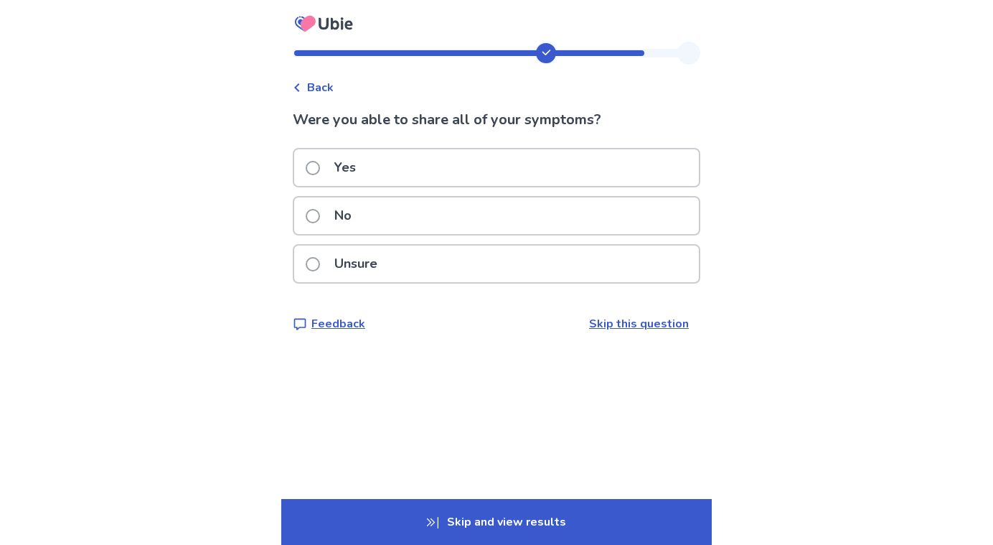
click at [443, 179] on div "Yes" at bounding box center [496, 167] width 405 height 37
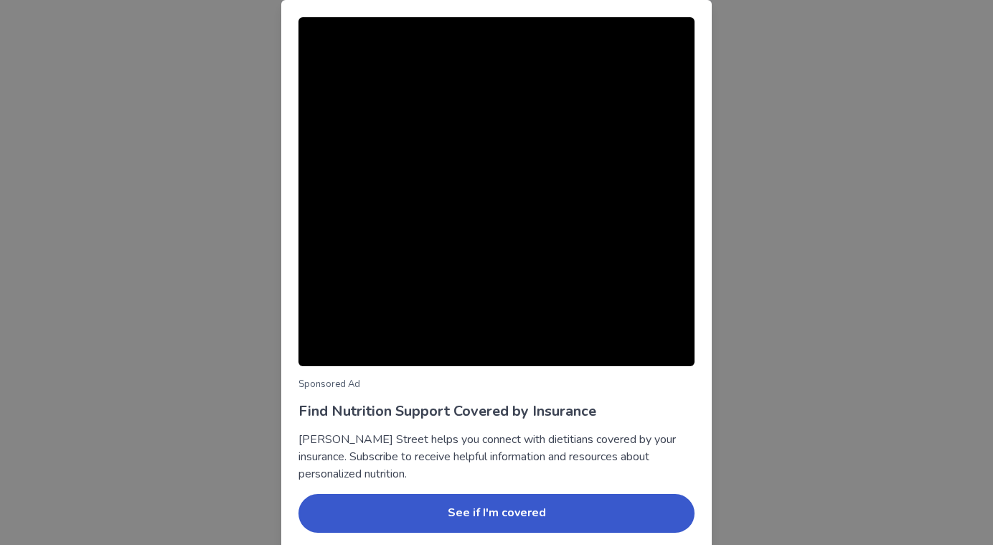
click at [771, 263] on div "Sponsored Ad Find Nutrition Support Covered by Insurance Berry Street helps you…" at bounding box center [496, 272] width 993 height 545
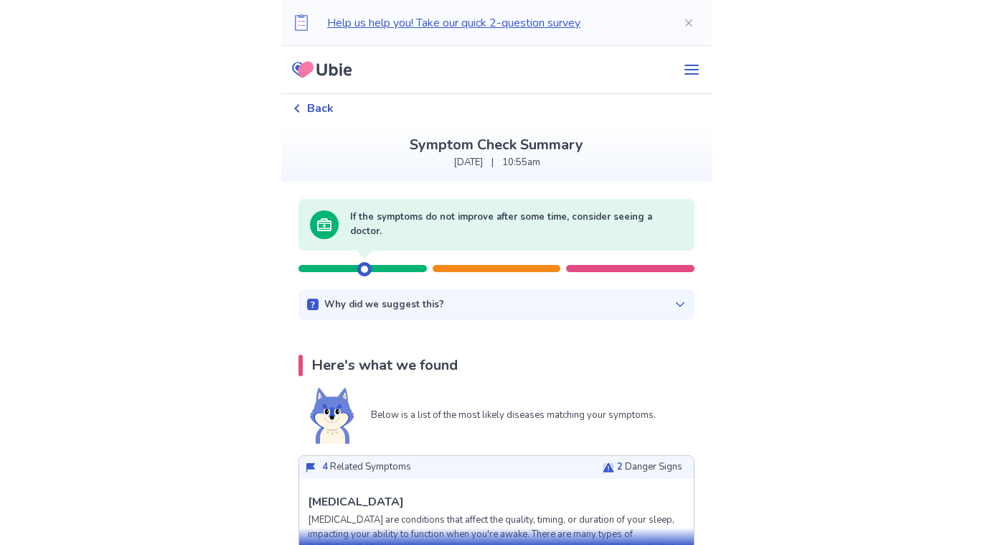
click at [581, 310] on div "Why did we suggest this?" at bounding box center [496, 305] width 379 height 14
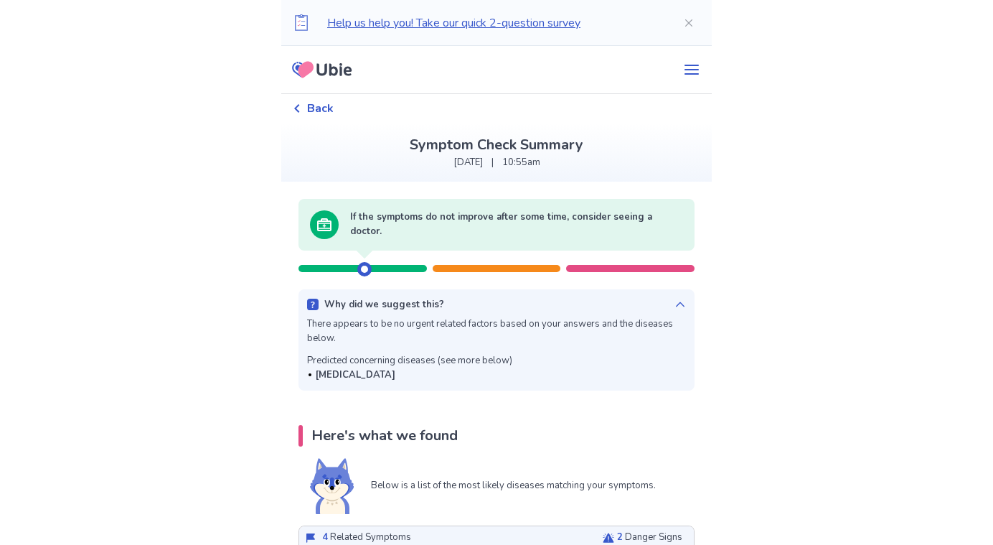
click at [581, 310] on div "Why did we suggest this?" at bounding box center [496, 305] width 379 height 14
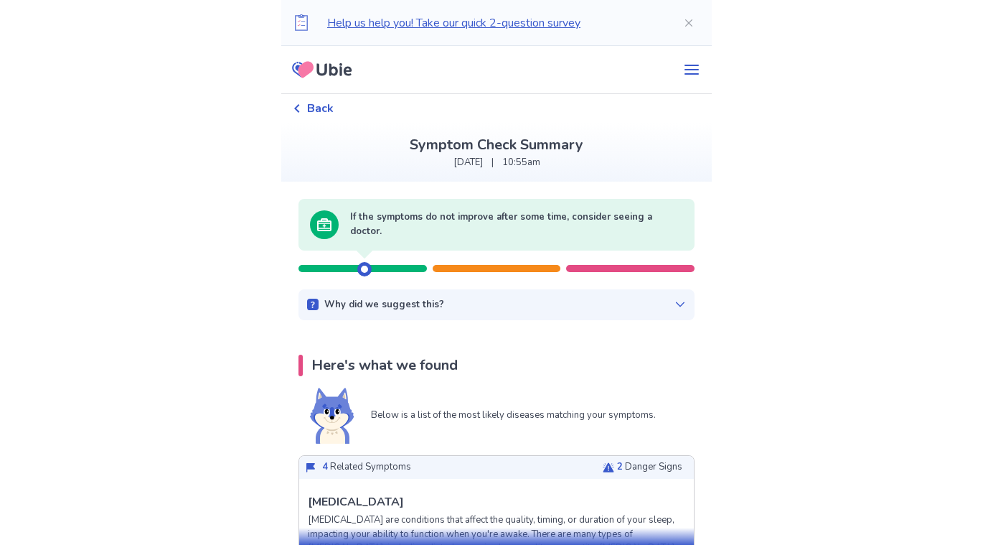
drag, startPoint x: 368, startPoint y: 263, endPoint x: 389, endPoint y: 263, distance: 20.8
click at [389, 263] on div at bounding box center [497, 261] width 396 height 22
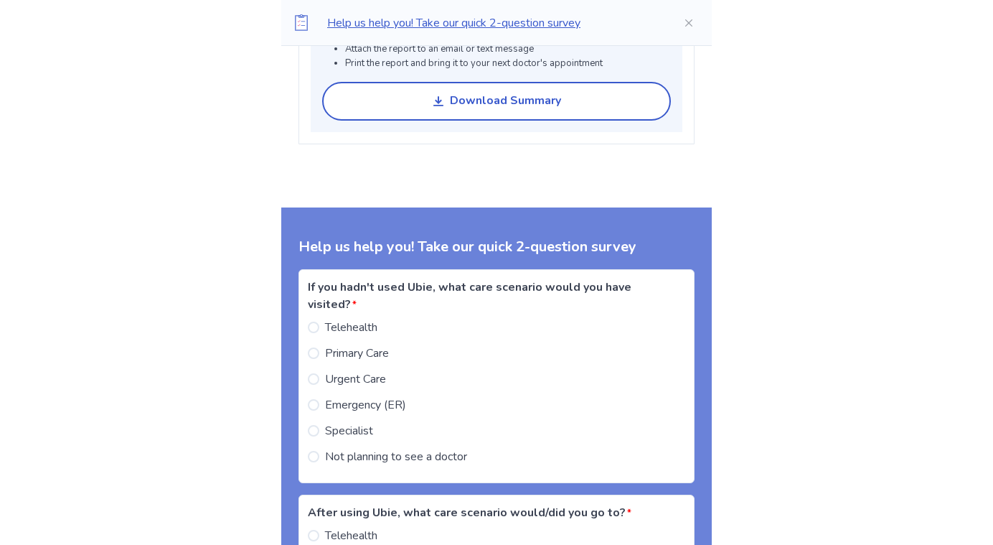
scroll to position [1259, 0]
